Goal: Information Seeking & Learning: Learn about a topic

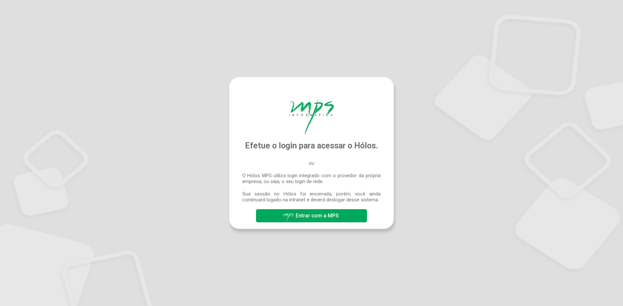
click at [315, 218] on span "Entrar com a MPS" at bounding box center [317, 216] width 43 height 6
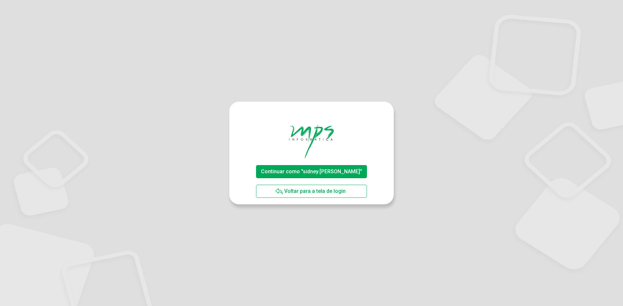
click at [310, 172] on span "Continuar como "sidney.silva"" at bounding box center [311, 171] width 101 height 6
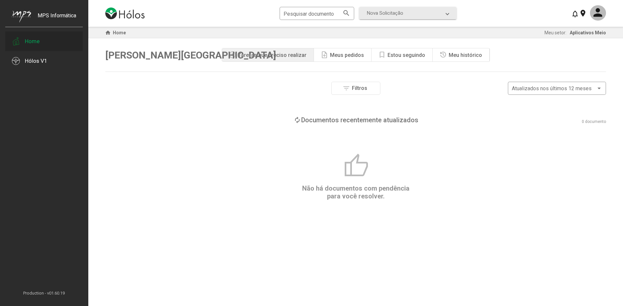
click at [33, 42] on div "Home" at bounding box center [32, 41] width 15 height 7
click at [35, 62] on div "Hólos V1" at bounding box center [36, 61] width 23 height 7
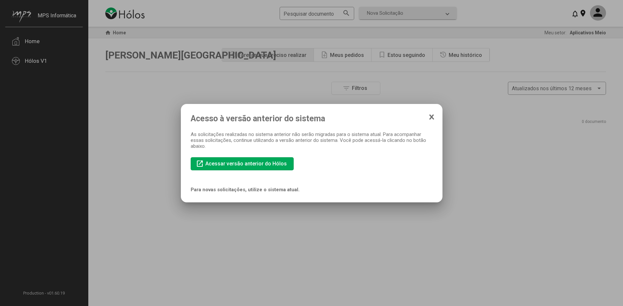
click at [432, 119] on icon at bounding box center [431, 117] width 5 height 7
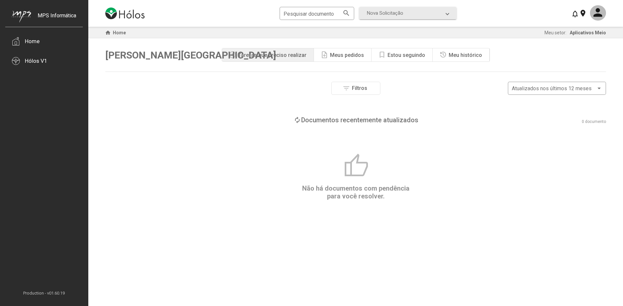
click at [344, 59] on div "note_add Meus pedidos" at bounding box center [343, 54] width 58 height 13
click at [398, 57] on div "Estou seguindo" at bounding box center [406, 55] width 38 height 6
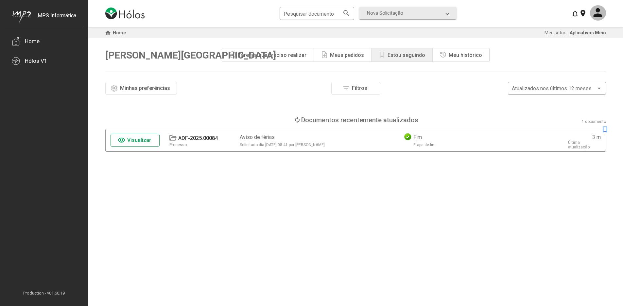
click at [452, 56] on div "Meu histórico" at bounding box center [465, 55] width 33 height 6
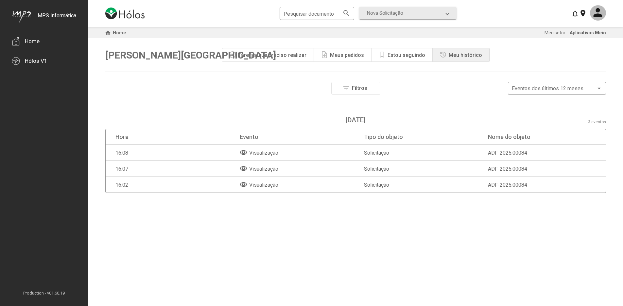
click at [396, 58] on div "Estou seguindo" at bounding box center [406, 55] width 38 height 6
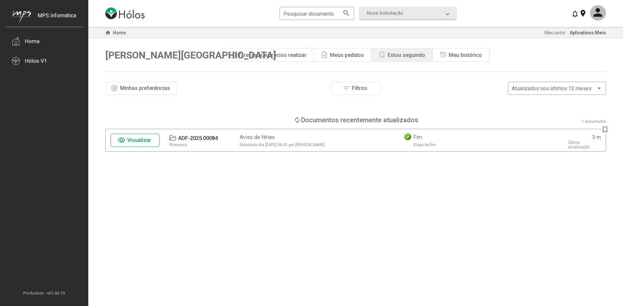
click at [132, 140] on span "Visualizar" at bounding box center [139, 140] width 24 height 6
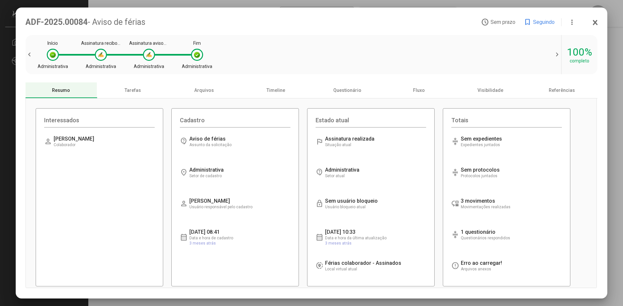
scroll to position [9, 0]
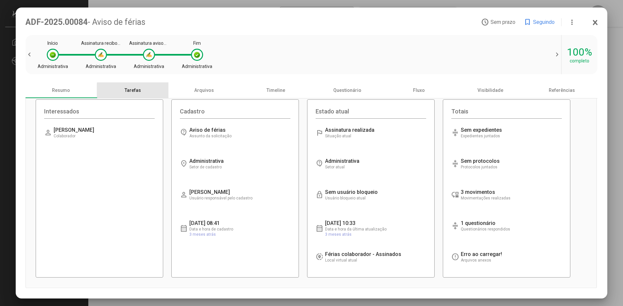
click at [133, 91] on div "Tarefas" at bounding box center [133, 90] width 72 height 16
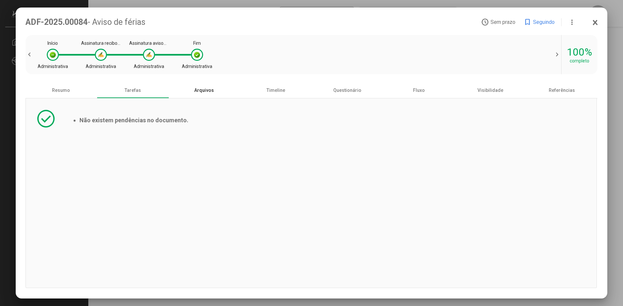
click at [205, 92] on div "Arquivos" at bounding box center [204, 90] width 72 height 16
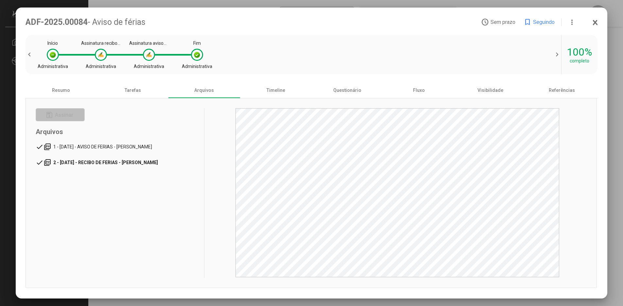
click at [147, 163] on span "2 - [DATE] - RECIBO DE FERIAS - [PERSON_NAME]" at bounding box center [105, 162] width 105 height 5
click at [128, 148] on span "1 - [DATE] - AVISO DE FERIAS - [PERSON_NAME]" at bounding box center [103, 146] width 101 height 5
click at [276, 92] on div "Timeline" at bounding box center [276, 90] width 72 height 16
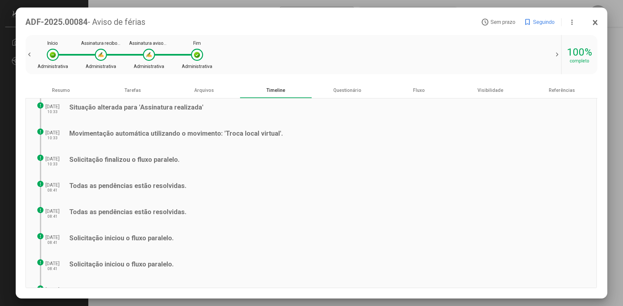
scroll to position [0, 0]
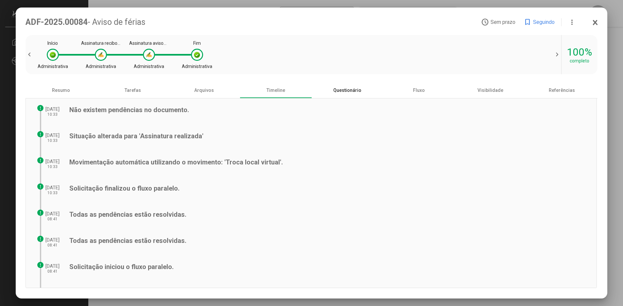
click at [347, 92] on div "Questionário" at bounding box center [348, 90] width 72 height 16
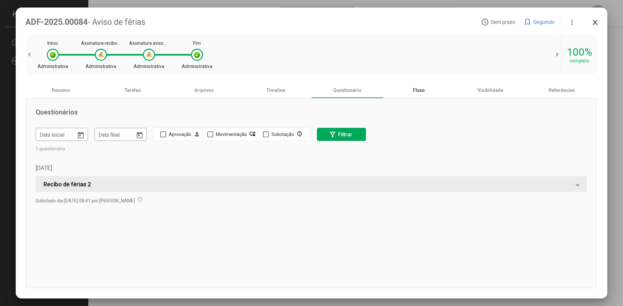
click at [421, 92] on div "Fluxo" at bounding box center [419, 90] width 72 height 16
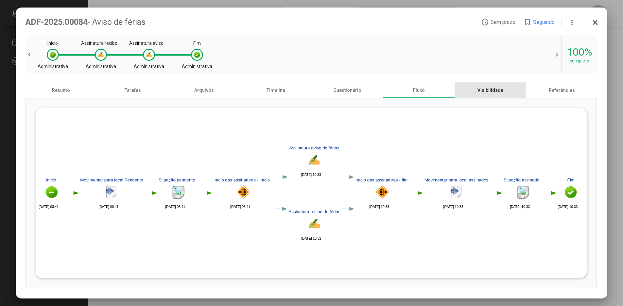
click at [489, 91] on div "Visibilidade" at bounding box center [490, 90] width 72 height 16
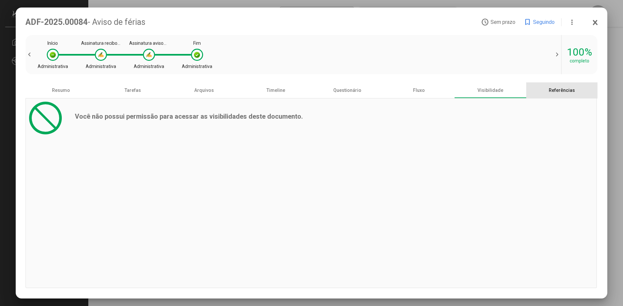
click at [557, 93] on div "Referências" at bounding box center [562, 90] width 72 height 16
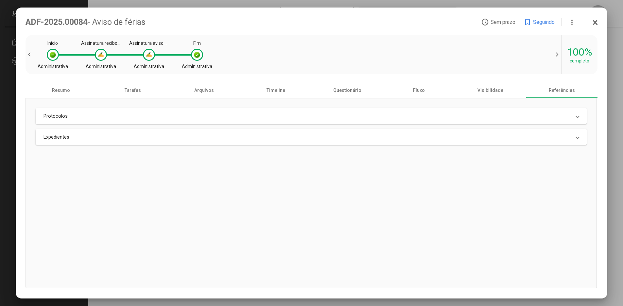
click at [467, 113] on mat-expansion-panel-header "Protocolos" at bounding box center [311, 116] width 551 height 16
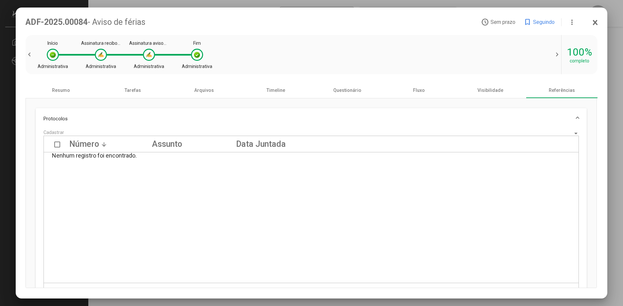
click at [529, 122] on mat-panel-title "Protocolos" at bounding box center [307, 119] width 528 height 6
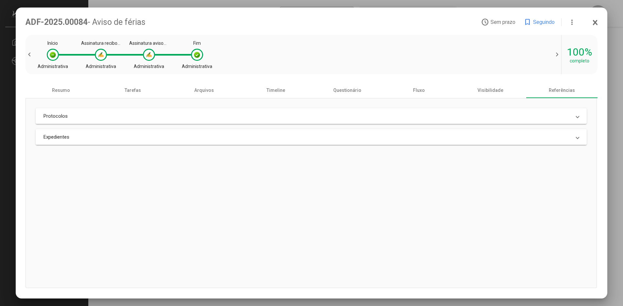
click at [253, 138] on mat-panel-title "Expedientes" at bounding box center [307, 137] width 528 height 6
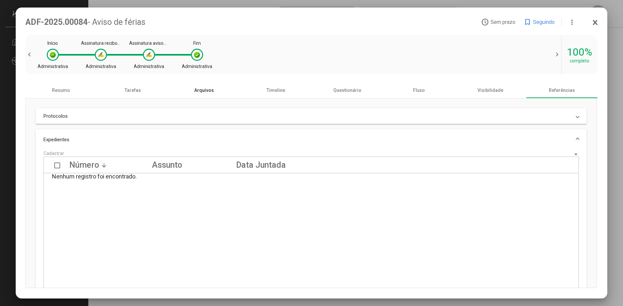
click at [207, 90] on div "Arquivos" at bounding box center [204, 90] width 72 height 16
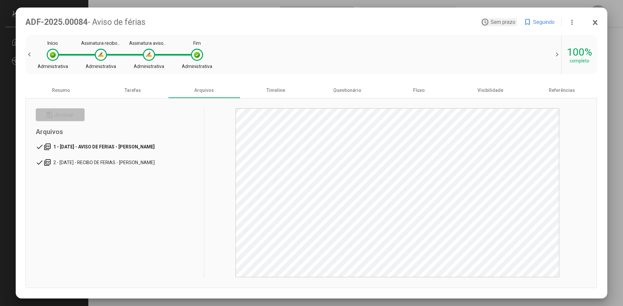
click at [497, 24] on span "Sem prazo" at bounding box center [502, 22] width 25 height 6
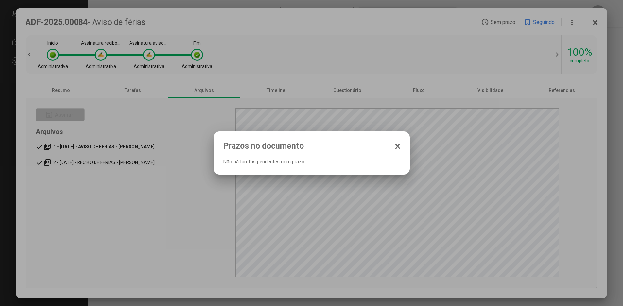
click at [399, 145] on icon at bounding box center [397, 146] width 3 height 4
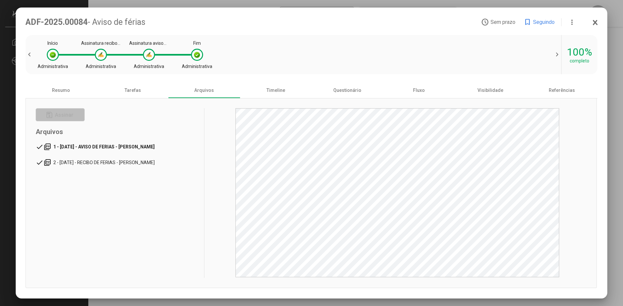
click at [596, 23] on icon at bounding box center [594, 22] width 5 height 7
